Goal: Task Accomplishment & Management: Use online tool/utility

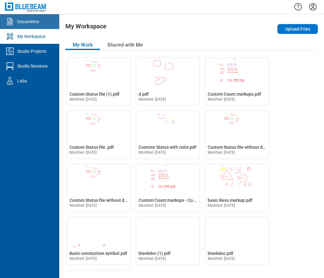
click at [33, 22] on div "Documents" at bounding box center [28, 21] width 22 height 6
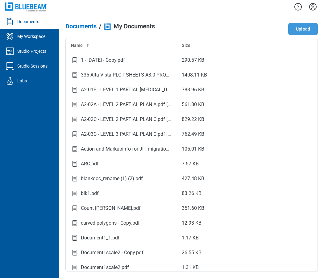
click at [303, 26] on button "Upload" at bounding box center [303, 29] width 30 height 12
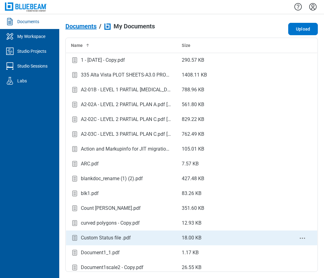
click at [298, 237] on icon "context-menu" at bounding box center [301, 237] width 7 height 7
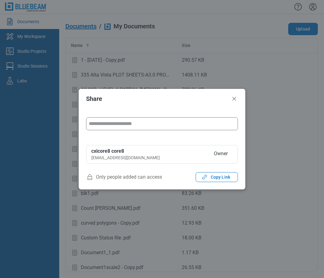
click at [108, 124] on input "form" at bounding box center [162, 123] width 146 height 12
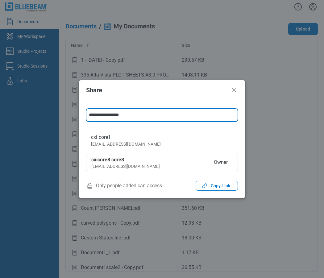
type input "**********"
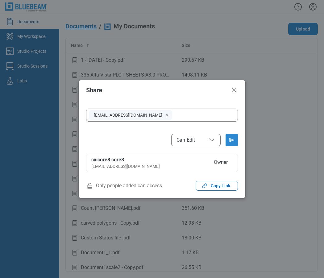
click at [231, 143] on icon "Send email invitation" at bounding box center [231, 140] width 10 height 10
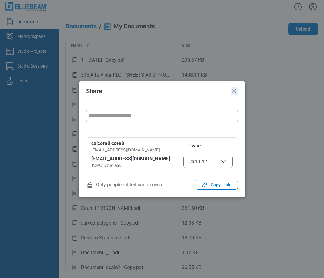
click at [235, 91] on icon "Close" at bounding box center [233, 90] width 7 height 7
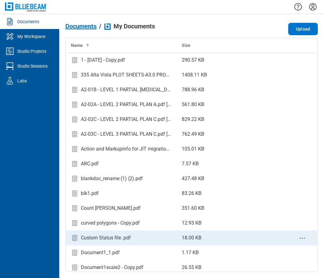
click at [123, 237] on div "Custom Status file .pdf" at bounding box center [106, 237] width 50 height 7
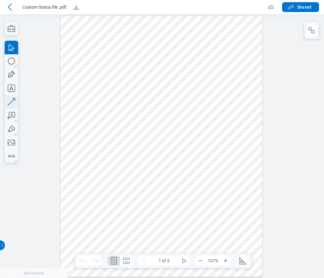
click at [11, 100] on icon "button" at bounding box center [12, 102] width 14 height 14
drag, startPoint x: 124, startPoint y: 151, endPoint x: 183, endPoint y: 123, distance: 65.2
click at [183, 123] on div at bounding box center [160, 145] width 201 height 261
click at [13, 66] on icon "button" at bounding box center [12, 61] width 14 height 14
drag, startPoint x: 196, startPoint y: 168, endPoint x: 156, endPoint y: 192, distance: 46.1
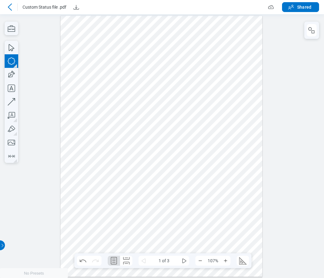
click at [156, 192] on div at bounding box center [160, 145] width 201 height 261
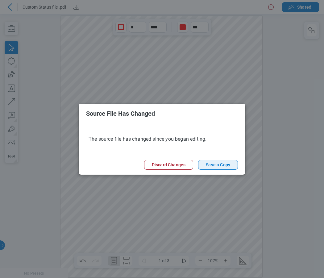
click at [229, 163] on button "Save a Copy" at bounding box center [218, 165] width 40 height 10
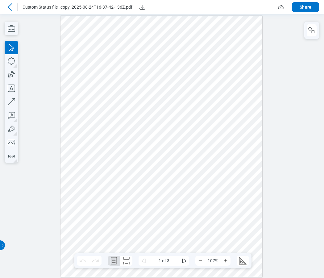
click at [10, 9] on icon at bounding box center [10, 6] width 4 height 7
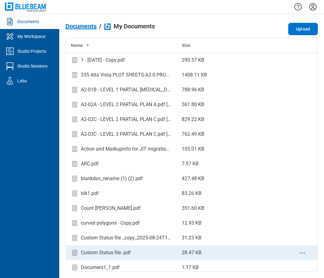
click at [131, 250] on div "Custom Status file .pdf" at bounding box center [121, 252] width 101 height 8
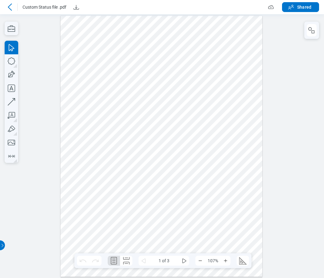
click at [12, 10] on icon at bounding box center [9, 6] width 7 height 7
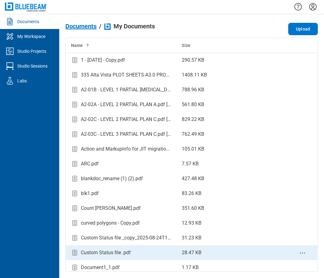
click at [117, 252] on div "Custom Status file .pdf" at bounding box center [106, 252] width 50 height 7
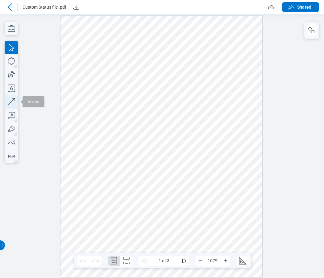
click at [11, 101] on icon "button" at bounding box center [12, 102] width 14 height 14
drag, startPoint x: 213, startPoint y: 72, endPoint x: 181, endPoint y: 100, distance: 42.3
click at [181, 100] on div at bounding box center [160, 145] width 201 height 261
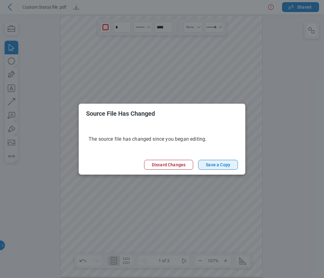
click at [220, 167] on button "Save a Copy" at bounding box center [218, 165] width 40 height 10
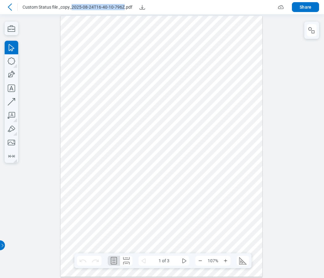
drag, startPoint x: 71, startPoint y: 8, endPoint x: 124, endPoint y: 8, distance: 53.0
click at [124, 8] on span "Custom Status file _copy_2025-08-24T16-40-10-796Z.pdf" at bounding box center [77, 7] width 110 height 6
click at [11, 7] on icon at bounding box center [9, 6] width 7 height 7
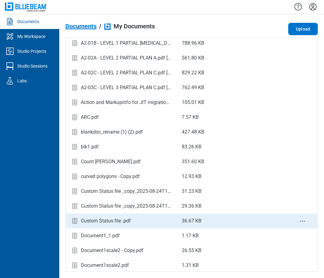
scroll to position [62, 0]
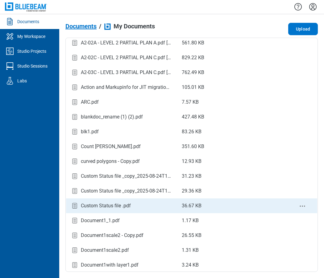
click at [113, 208] on div "Custom Status file .pdf" at bounding box center [106, 205] width 50 height 7
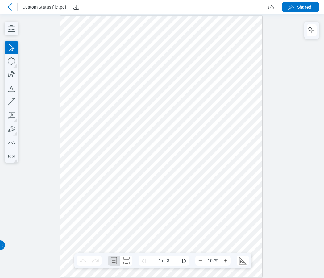
click at [10, 7] on icon at bounding box center [9, 6] width 7 height 7
